Goal: Navigation & Orientation: Find specific page/section

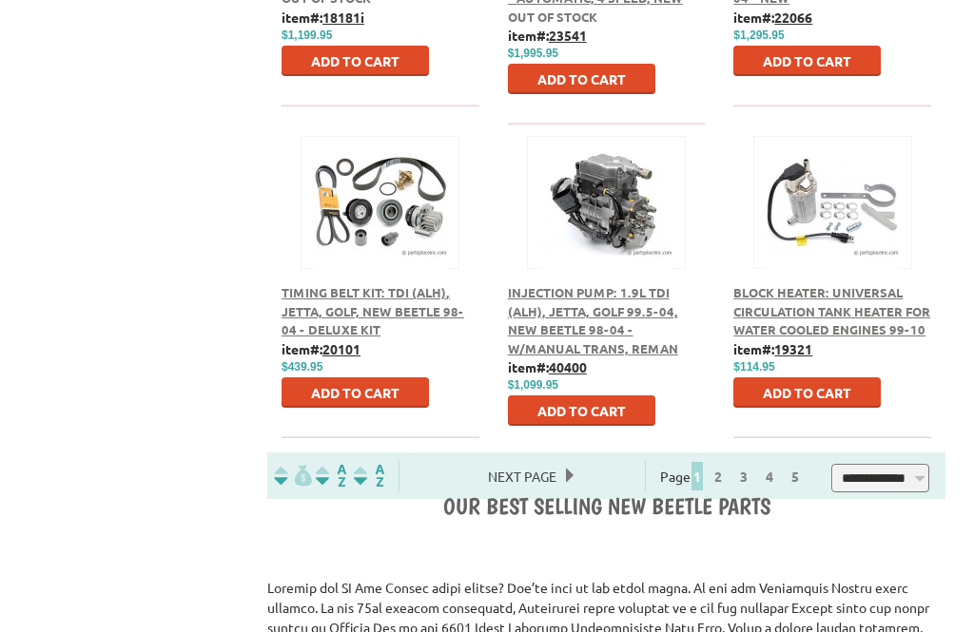
scroll to position [1325, 0]
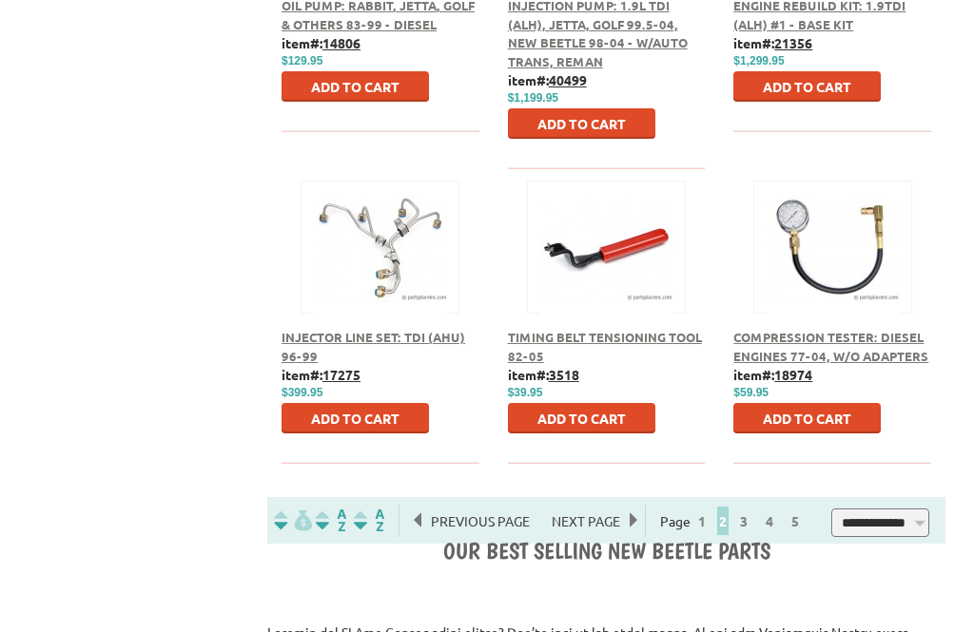
scroll to position [1283, 0]
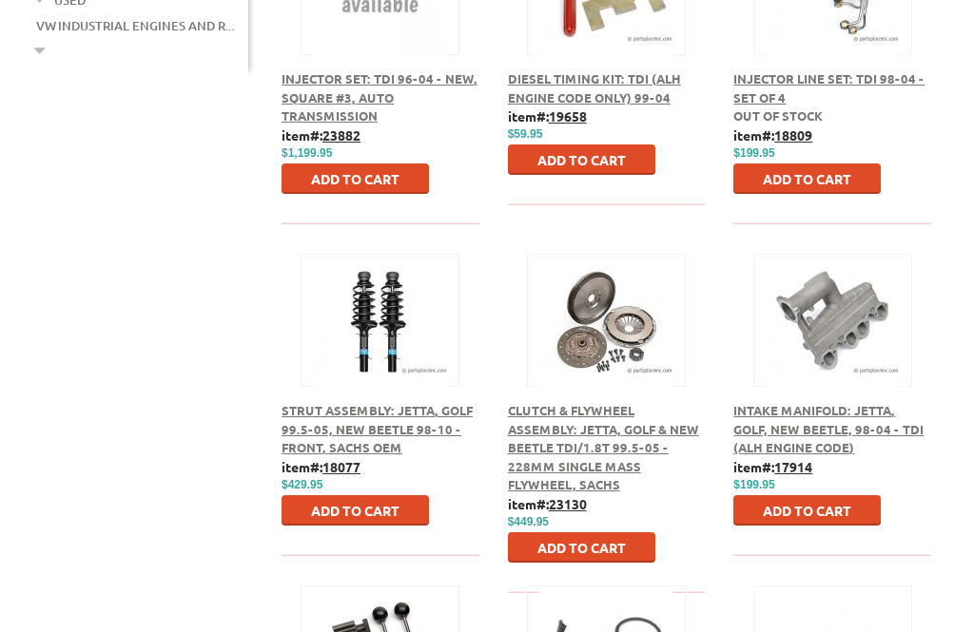
scroll to position [877, 0]
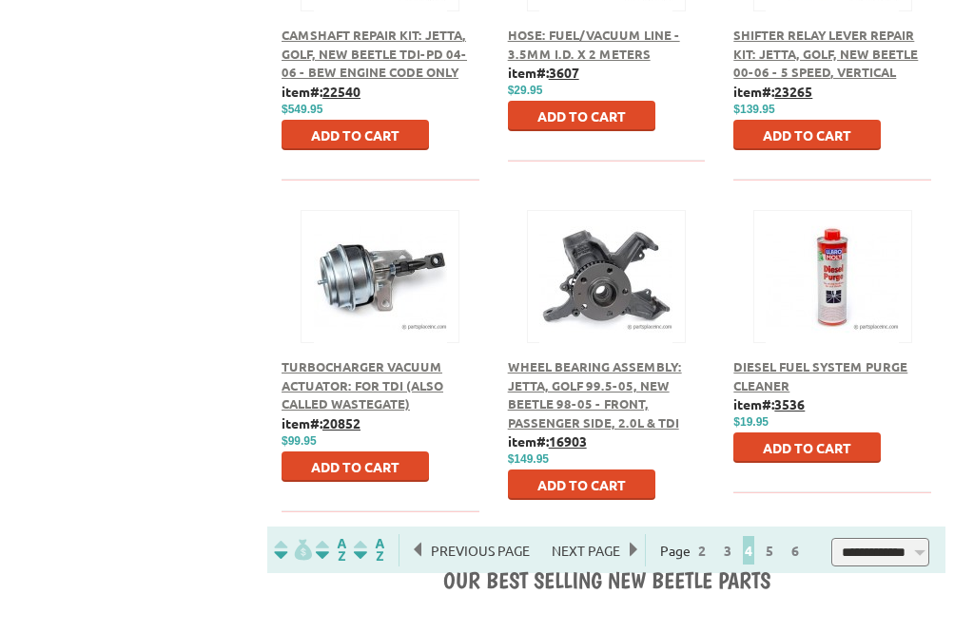
scroll to position [1246, 0]
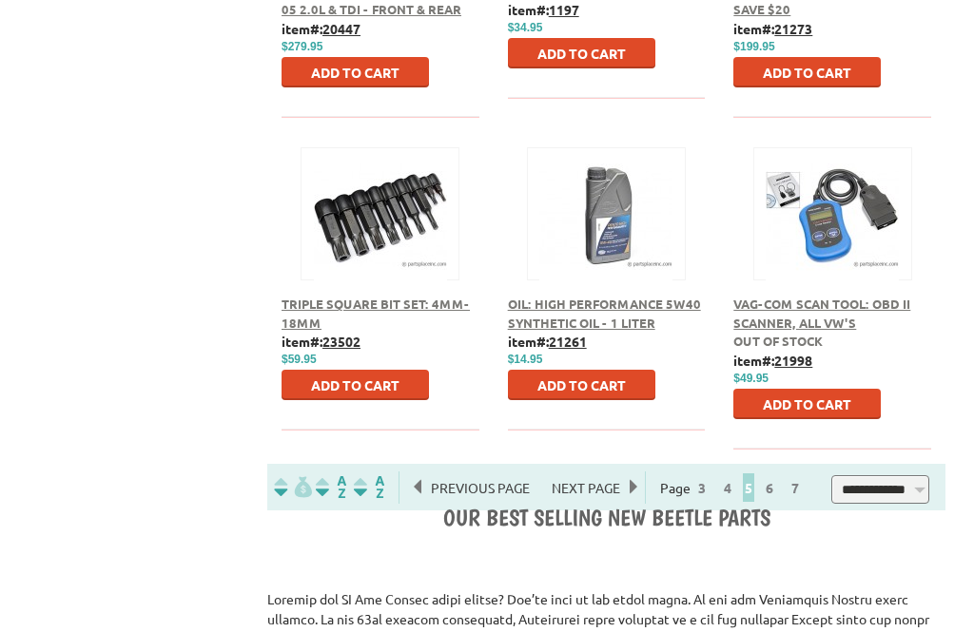
scroll to position [1314, 0]
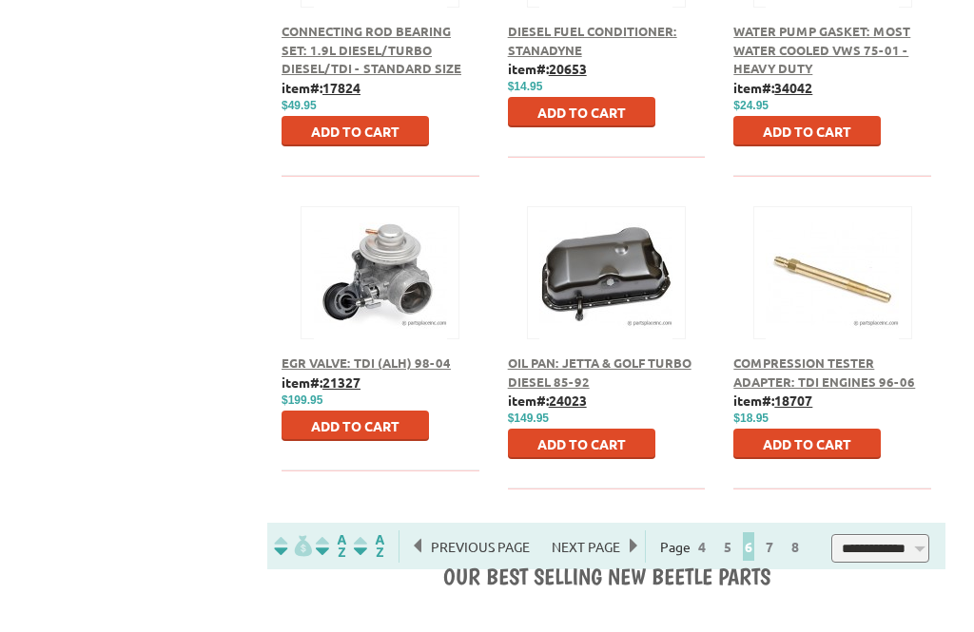
scroll to position [1254, 0]
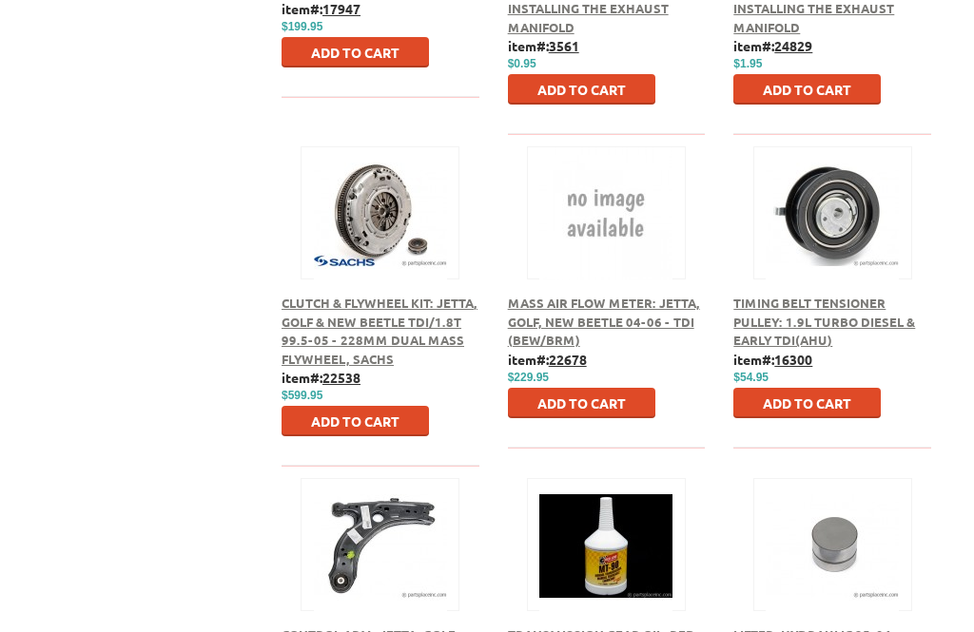
scroll to position [983, 0]
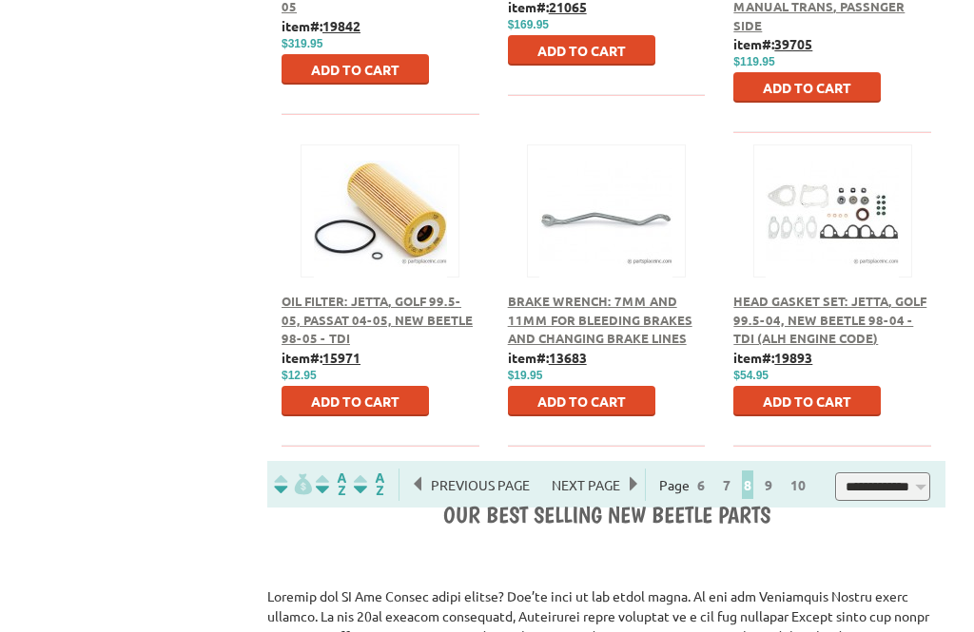
scroll to position [1319, 0]
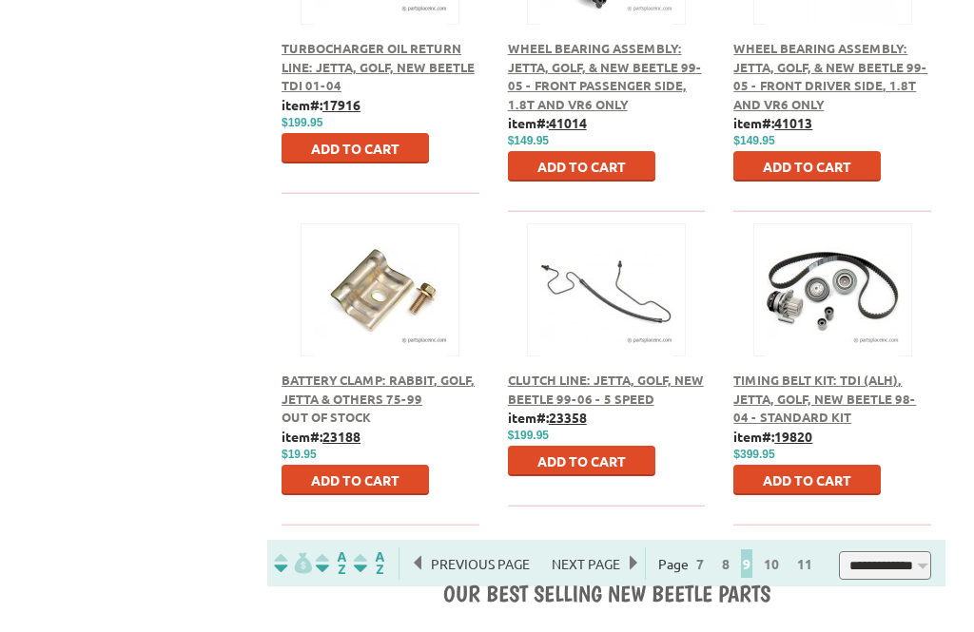
scroll to position [1235, 0]
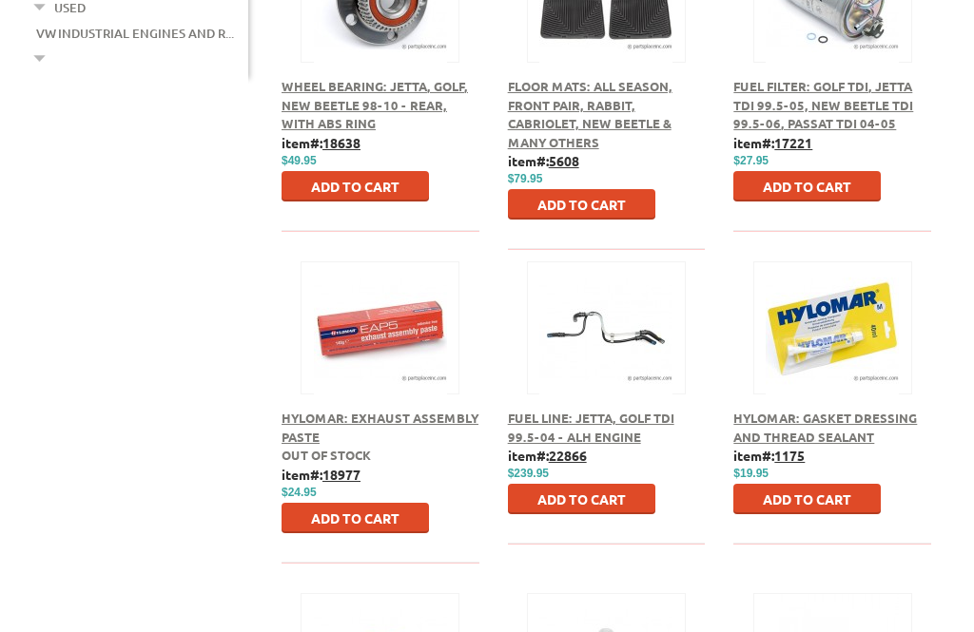
scroll to position [885, 0]
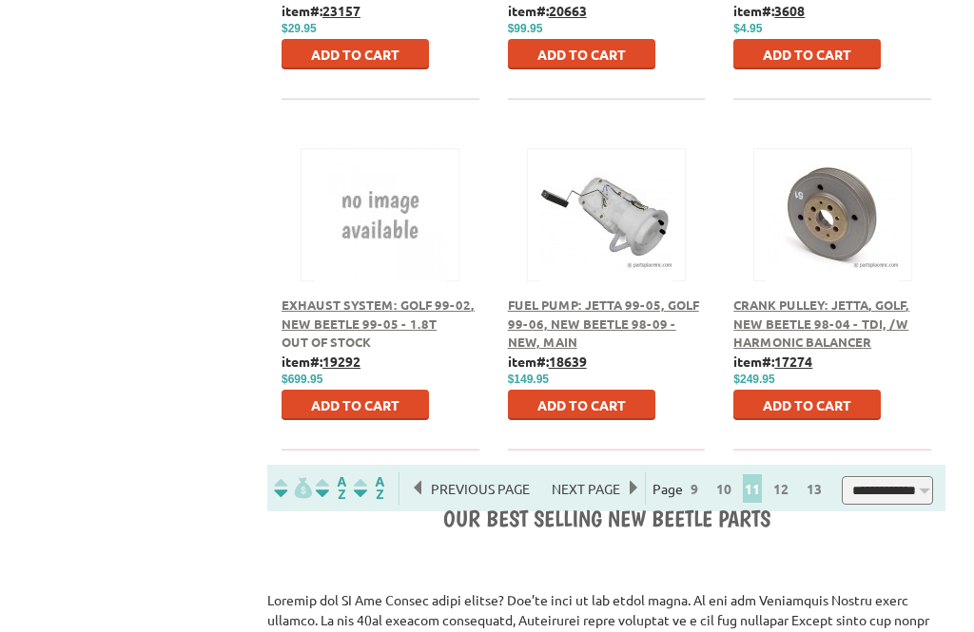
scroll to position [1308, 0]
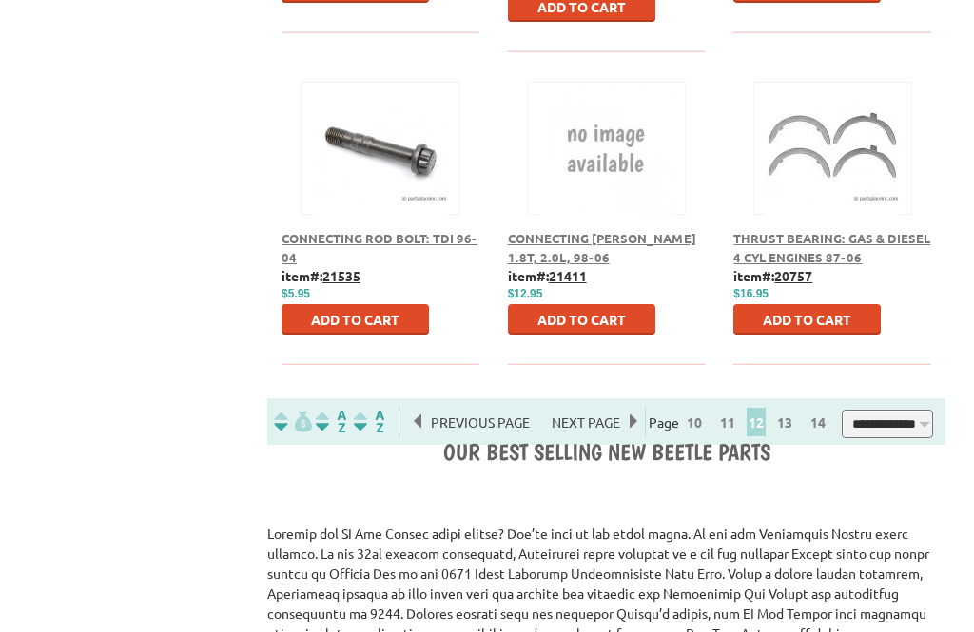
scroll to position [1387, 0]
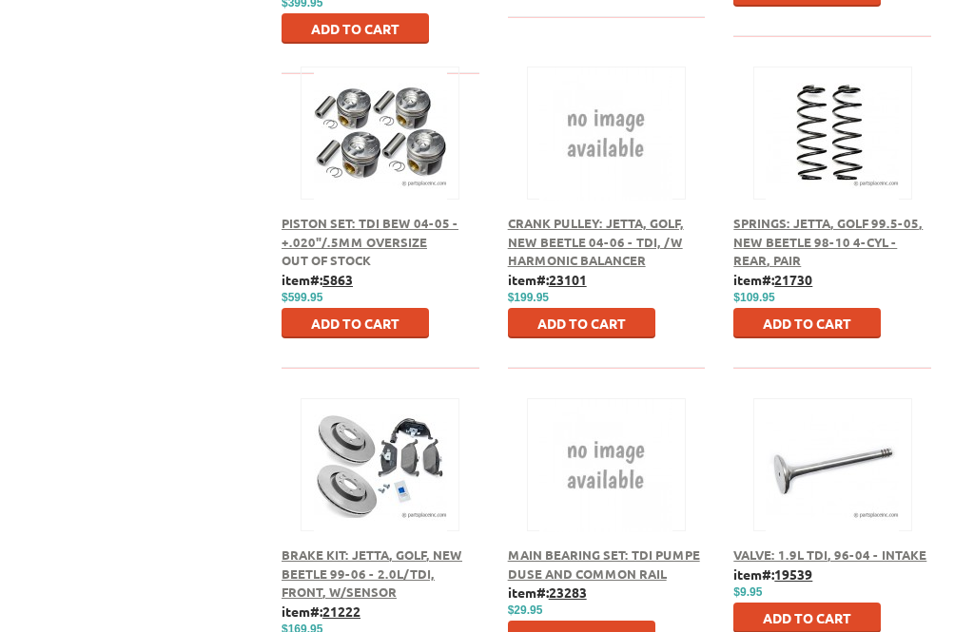
scroll to position [1065, 0]
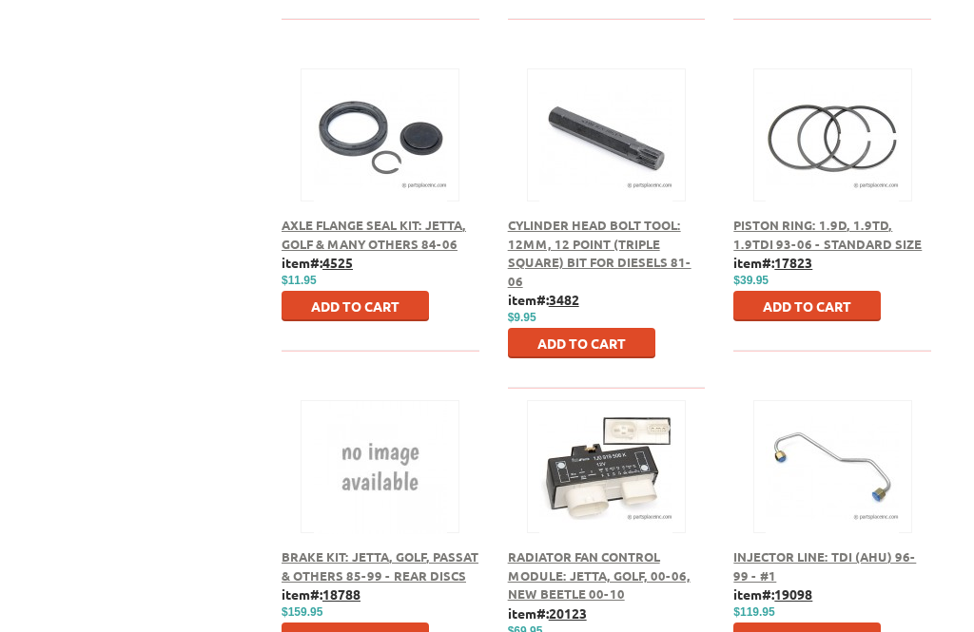
scroll to position [1057, 0]
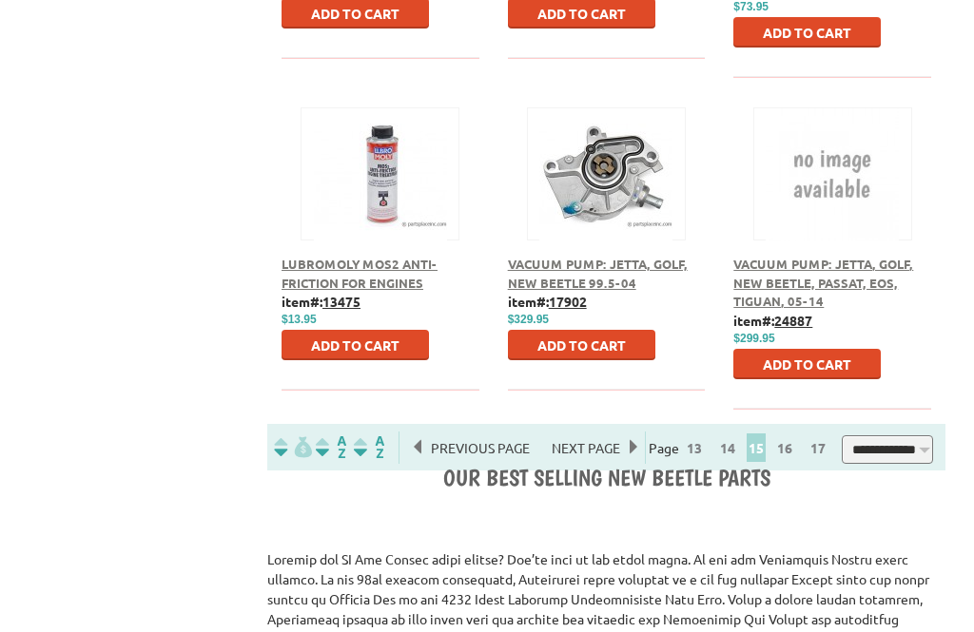
scroll to position [1350, 0]
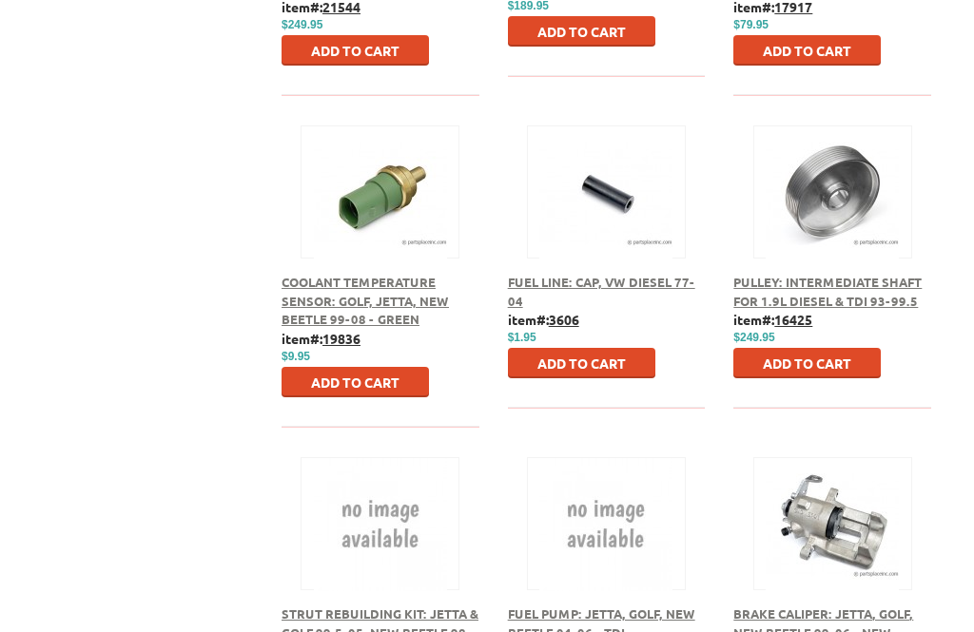
scroll to position [1006, 0]
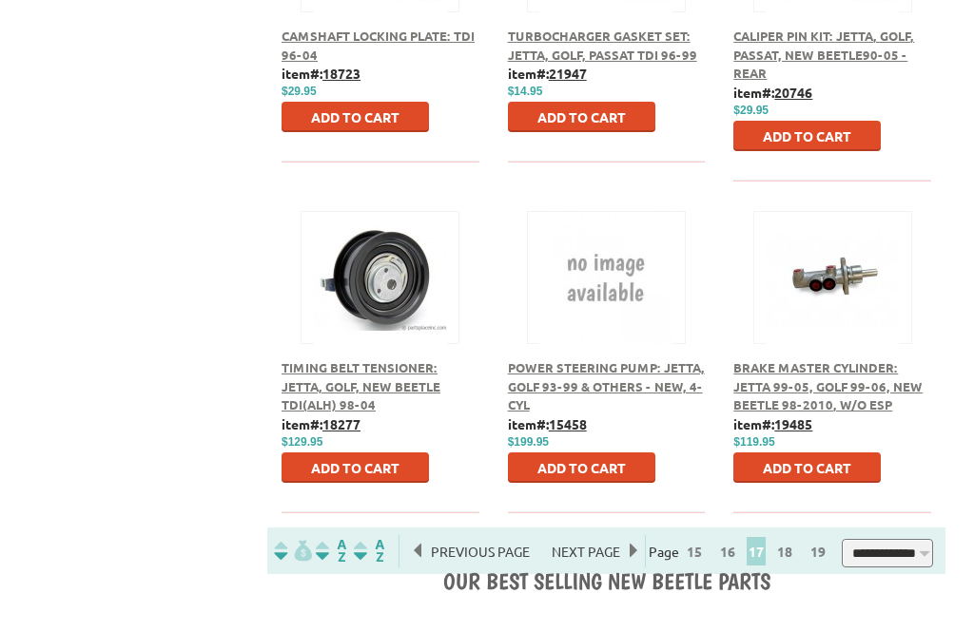
scroll to position [1304, 0]
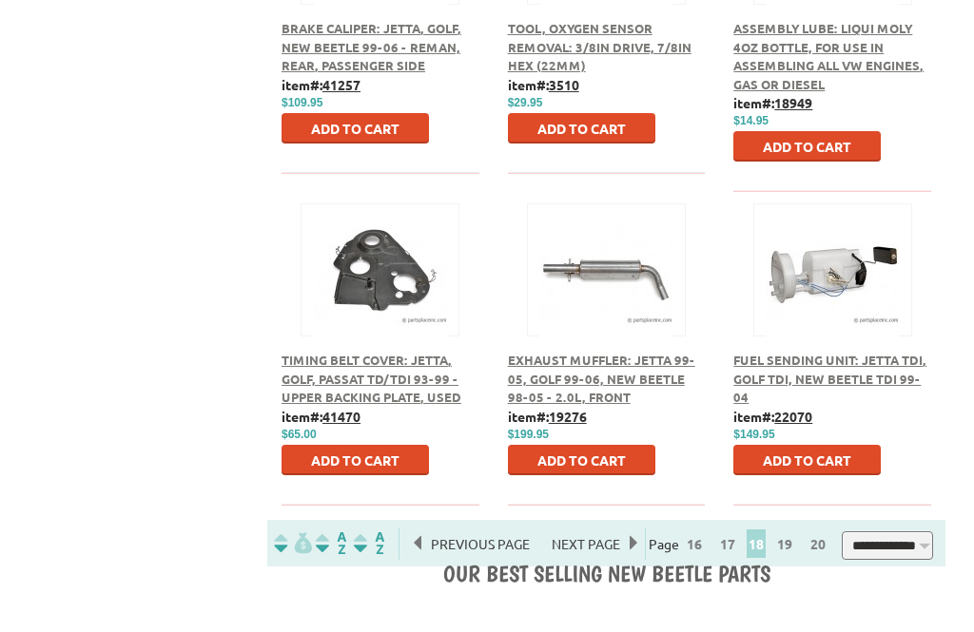
scroll to position [1253, 0]
